Goal: Task Accomplishment & Management: Complete application form

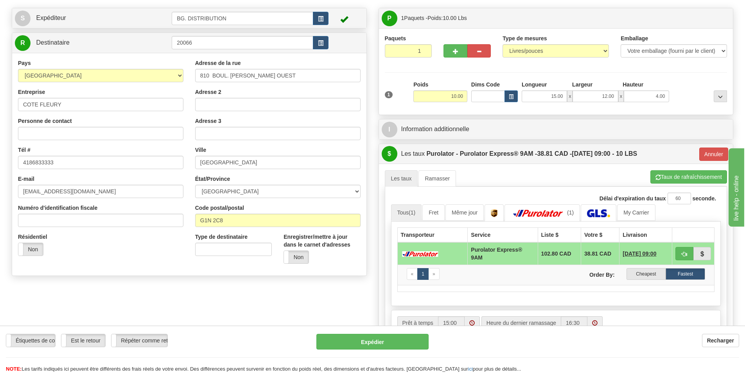
scroll to position [39, 0]
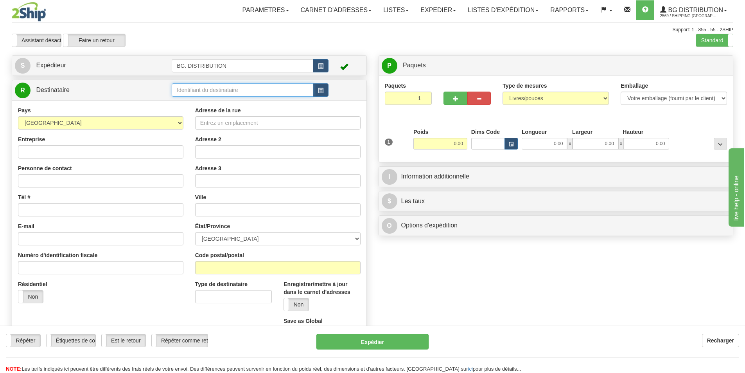
click at [262, 83] on input "text" at bounding box center [243, 89] width 142 height 13
click at [261, 88] on input "text" at bounding box center [243, 89] width 142 height 13
click at [210, 101] on div "20116" at bounding box center [241, 102] width 134 height 9
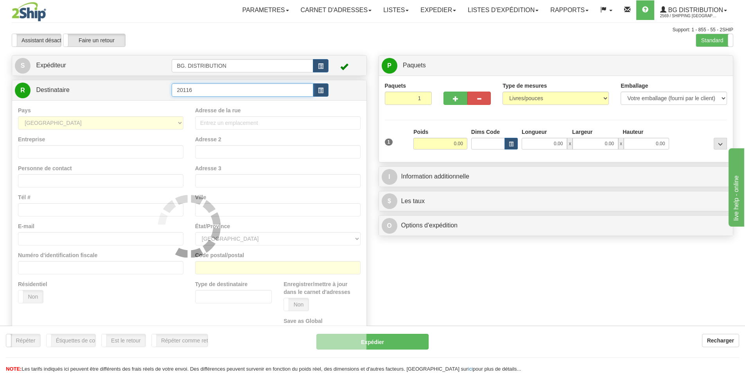
type input "20116"
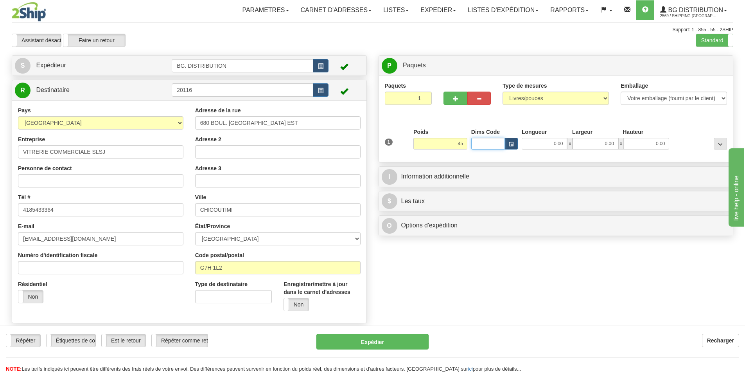
type input "45.00"
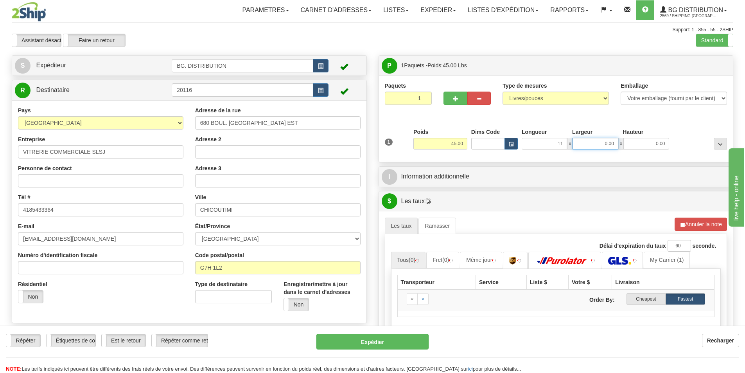
type input "11.00"
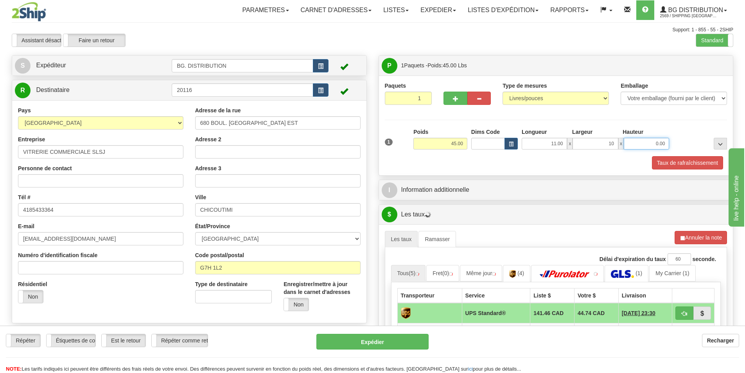
type input "10.00"
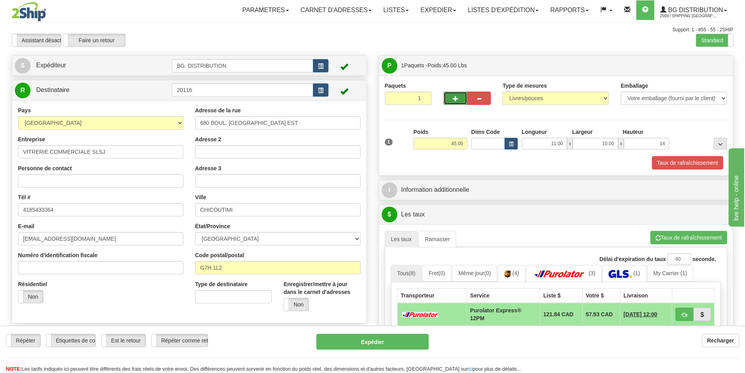
type input "14.00"
click at [456, 98] on span "button" at bounding box center [455, 98] width 5 height 5
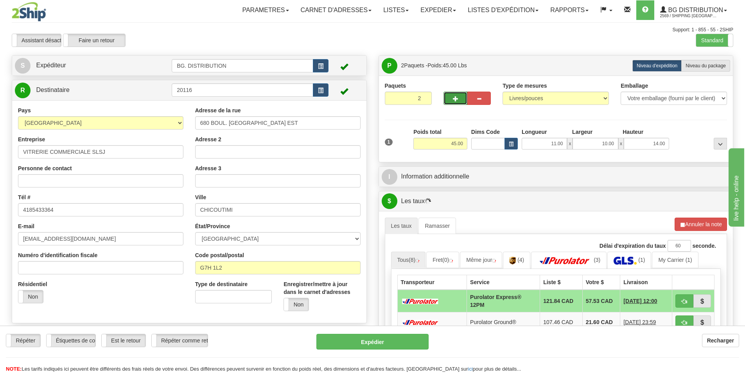
click at [456, 97] on span "button" at bounding box center [455, 98] width 5 height 5
type input "3"
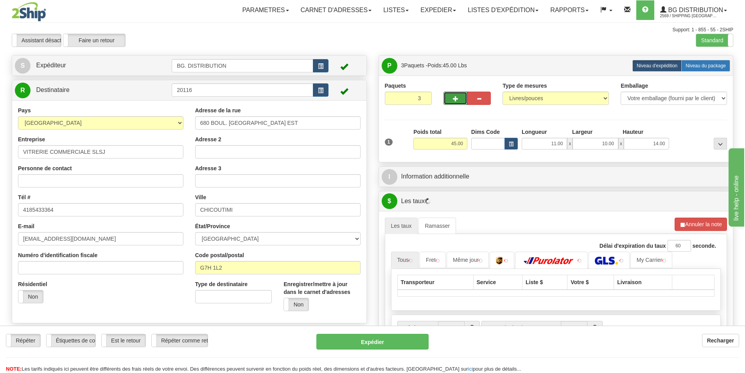
click at [708, 65] on span "Niveau du package" at bounding box center [706, 65] width 40 height 5
radio input "true"
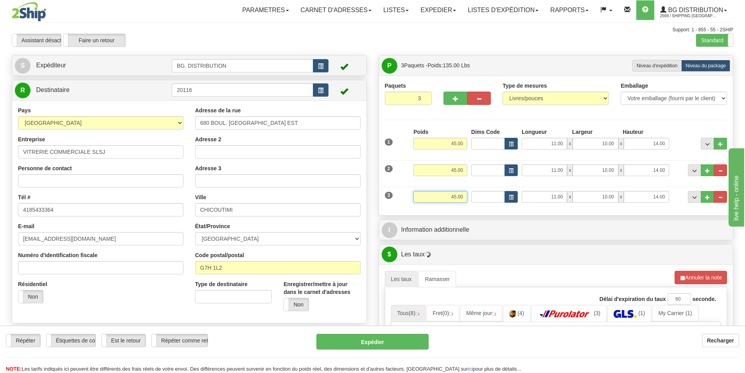
drag, startPoint x: 449, startPoint y: 195, endPoint x: 498, endPoint y: 196, distance: 48.9
click at [498, 196] on div "3 Poids 45.00 Dims Code Longueur Largeur x x" at bounding box center [556, 196] width 347 height 26
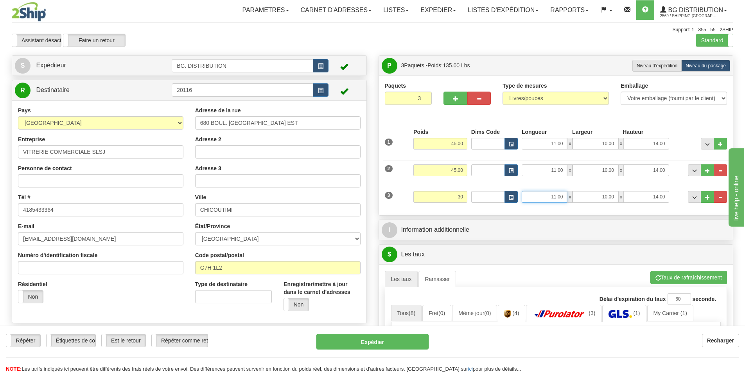
type input "30.00"
click at [547, 200] on input "11.00" at bounding box center [544, 197] width 45 height 12
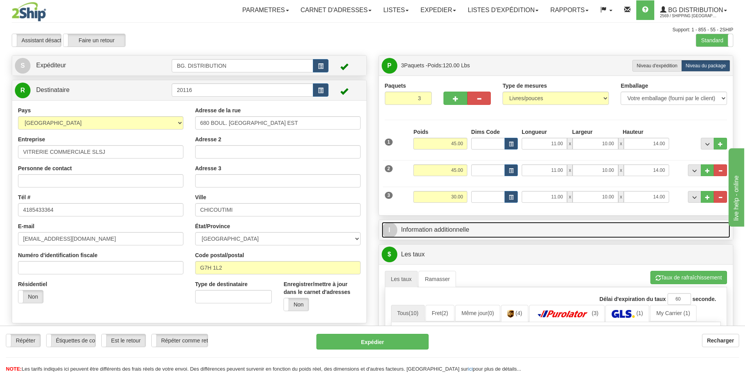
click at [541, 226] on link "I Information additionnelle" at bounding box center [556, 230] width 349 height 16
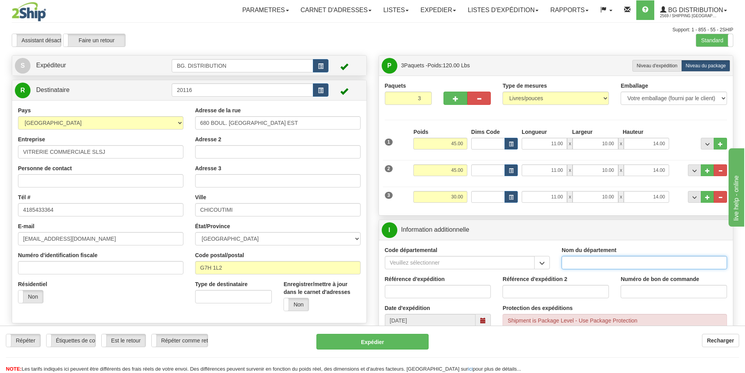
click at [588, 264] on input "Nom du département" at bounding box center [644, 262] width 165 height 13
type input "."
type input ".."
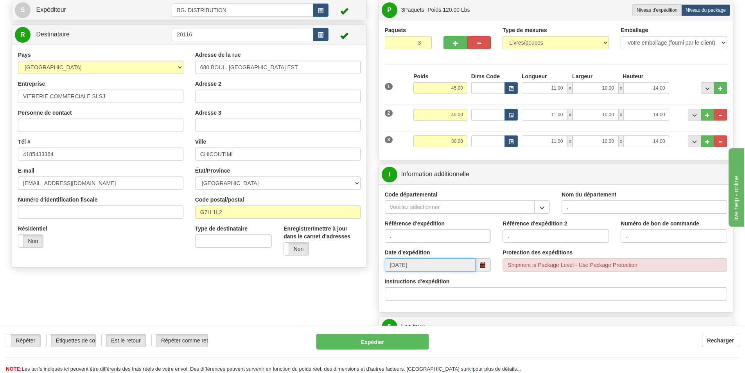
scroll to position [117, 0]
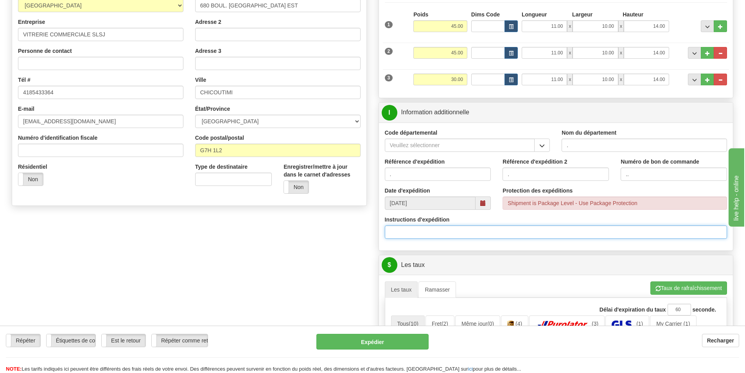
click at [449, 231] on input "Instructions d'expédition" at bounding box center [556, 231] width 343 height 13
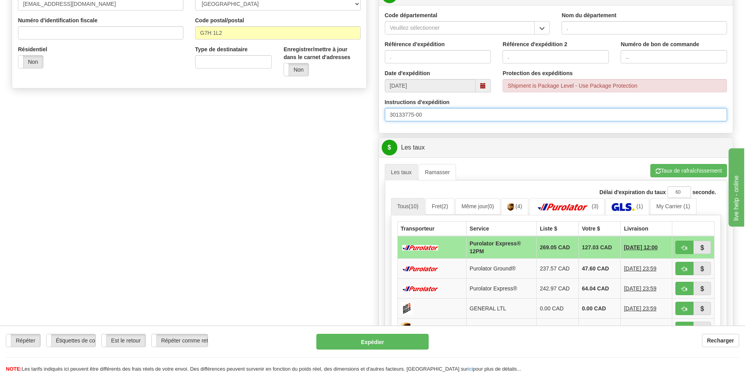
scroll to position [313, 0]
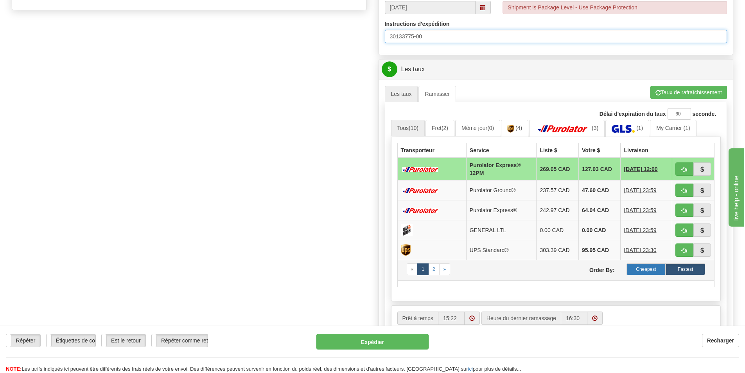
type input "30133775-00"
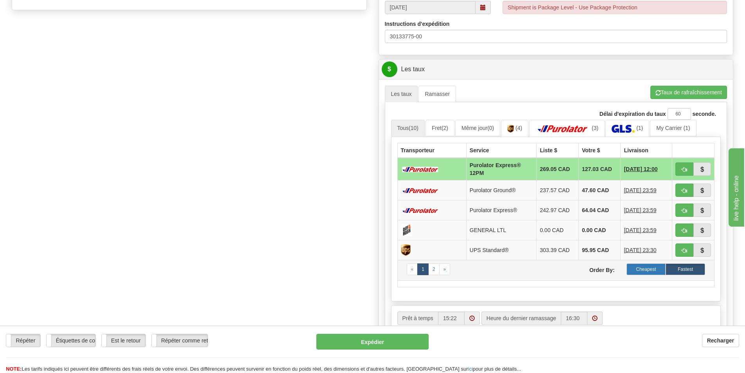
click at [645, 270] on label "Cheapest" at bounding box center [647, 269] width 40 height 12
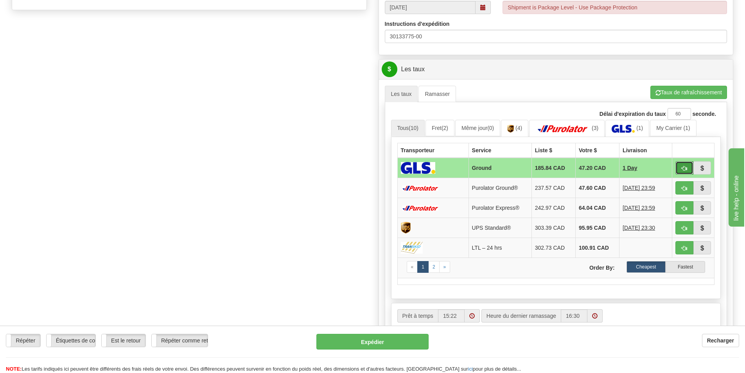
click at [683, 168] on span "button" at bounding box center [684, 168] width 5 height 5
type input "1"
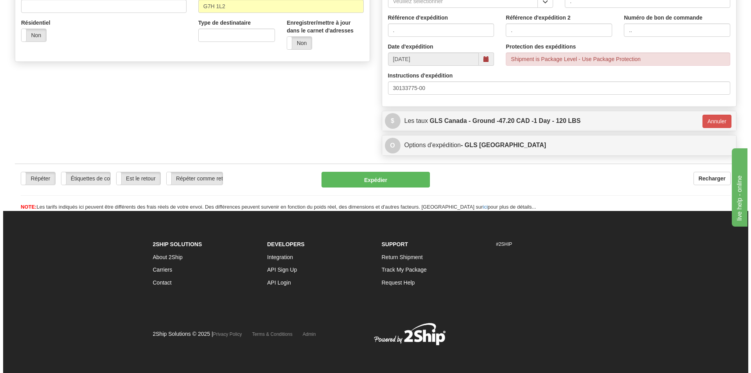
scroll to position [262, 0]
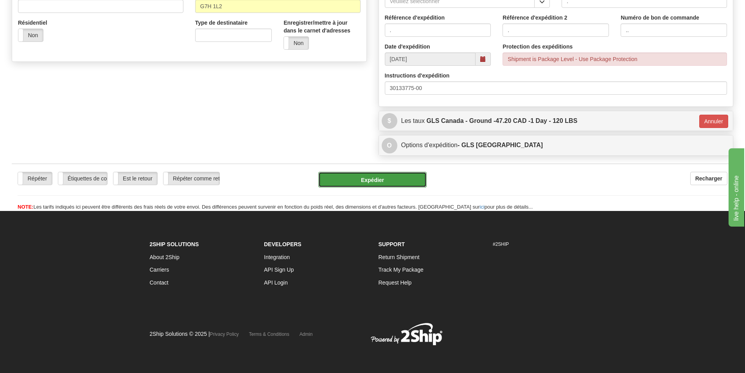
click at [381, 177] on button "Expédier" at bounding box center [372, 180] width 108 height 16
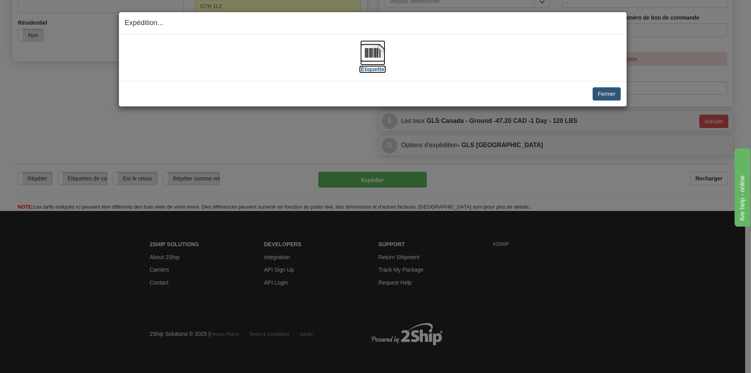
click at [368, 52] on img at bounding box center [372, 52] width 25 height 25
